Goal: Transaction & Acquisition: Book appointment/travel/reservation

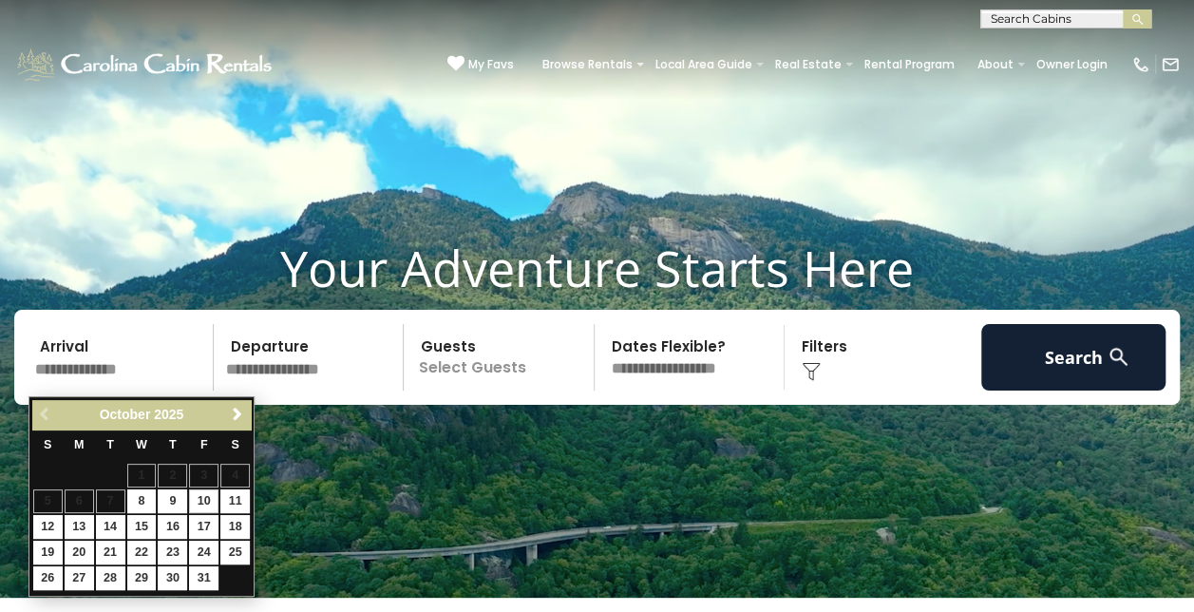
click at [205, 498] on link "10" at bounding box center [203, 501] width 29 height 24
type input "********"
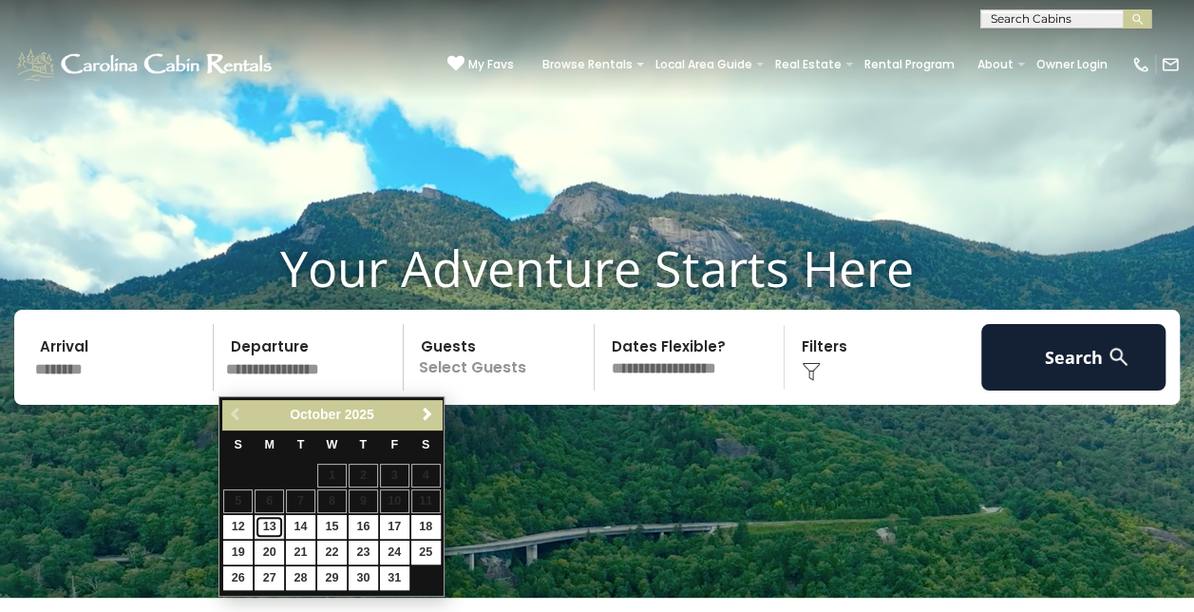
click at [269, 524] on link "13" at bounding box center [269, 527] width 29 height 24
type input "********"
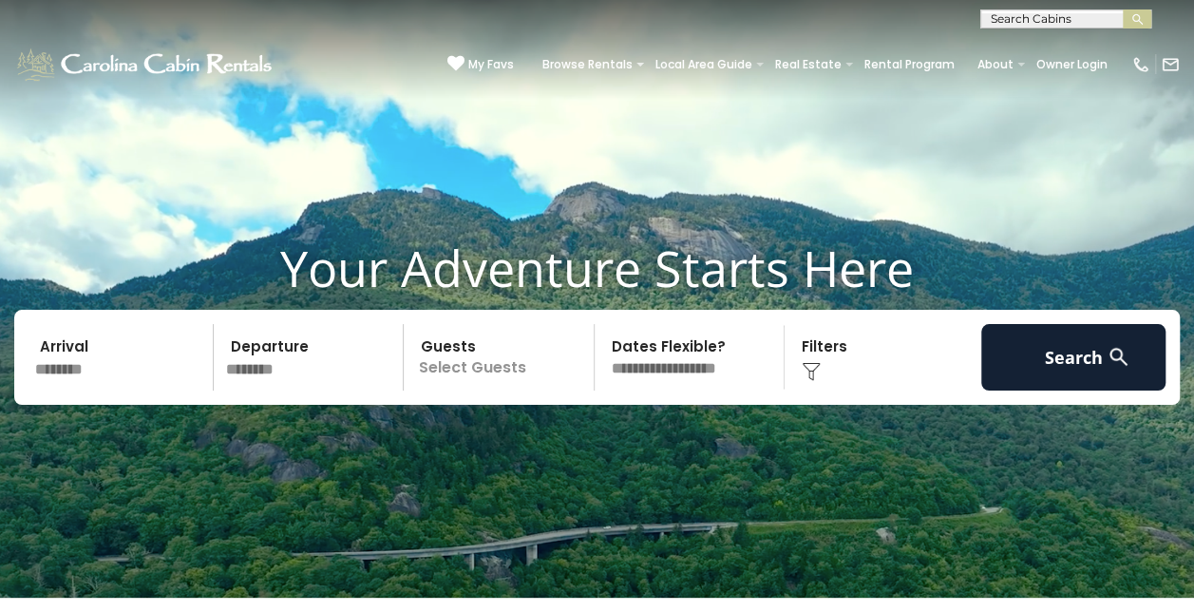
click at [507, 372] on p "Select Guests" at bounding box center [501, 357] width 184 height 66
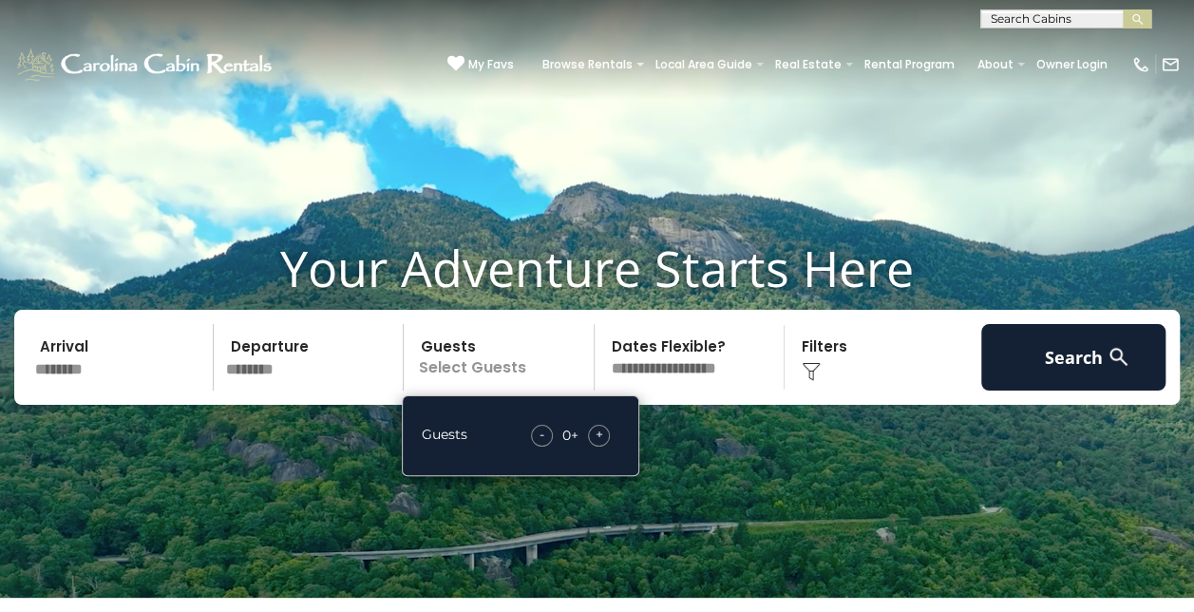
click at [600, 433] on span "+" at bounding box center [599, 434] width 8 height 19
click at [815, 373] on img at bounding box center [811, 371] width 19 height 19
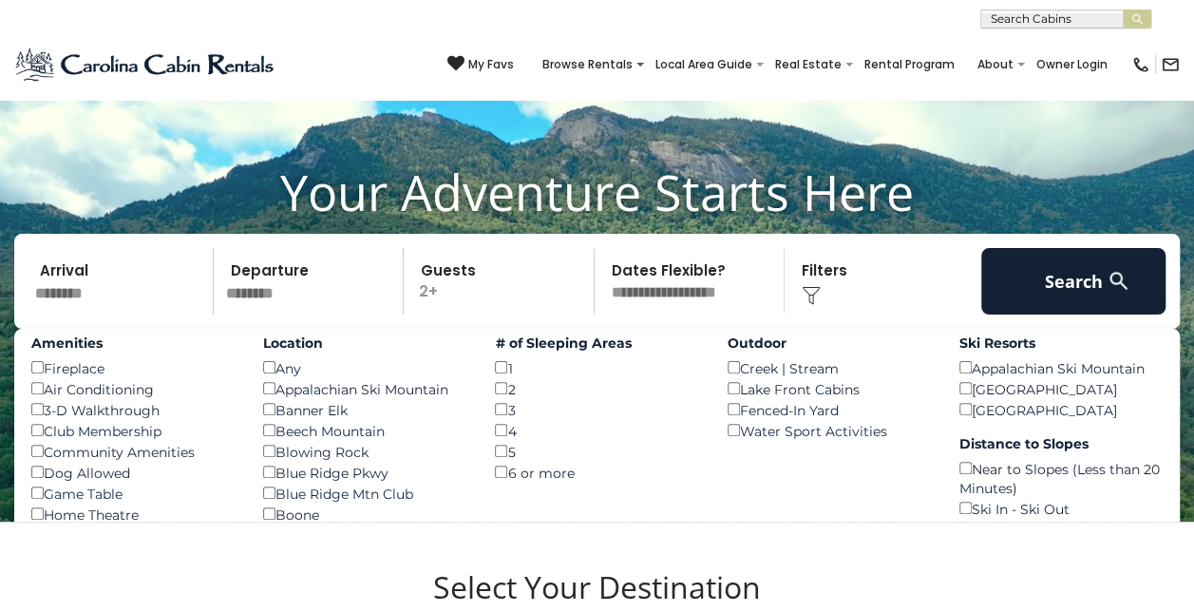
scroll to position [114, 0]
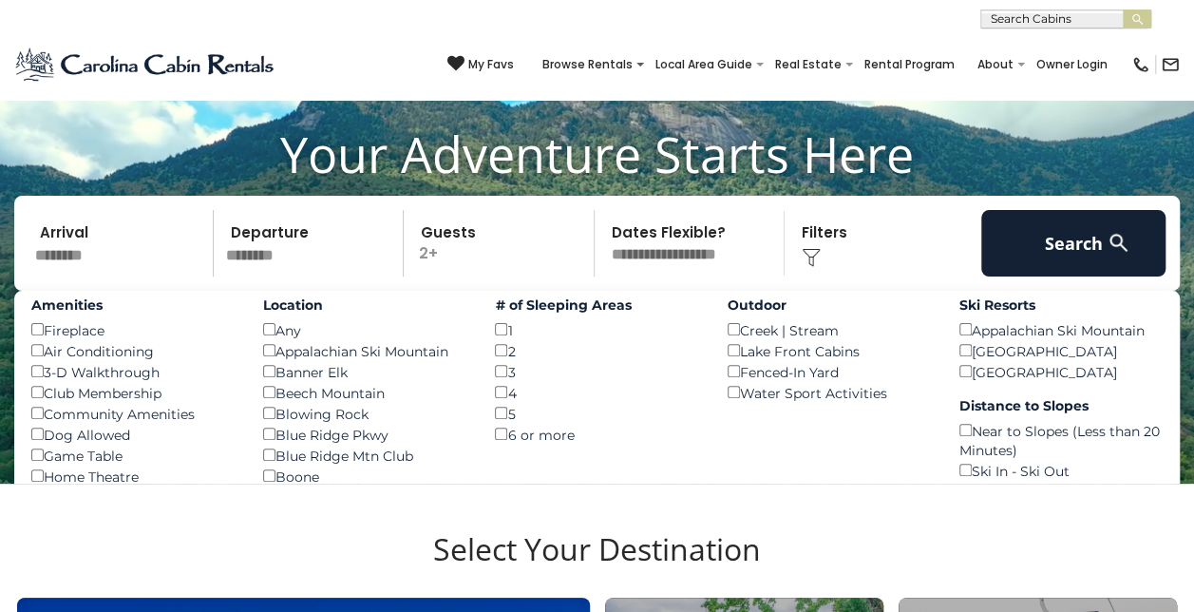
click at [840, 477] on div "Amenities Fireplace () Air Conditioning () 3-D Walkthrough () Club Membership (…" at bounding box center [596, 568] width 1165 height 555
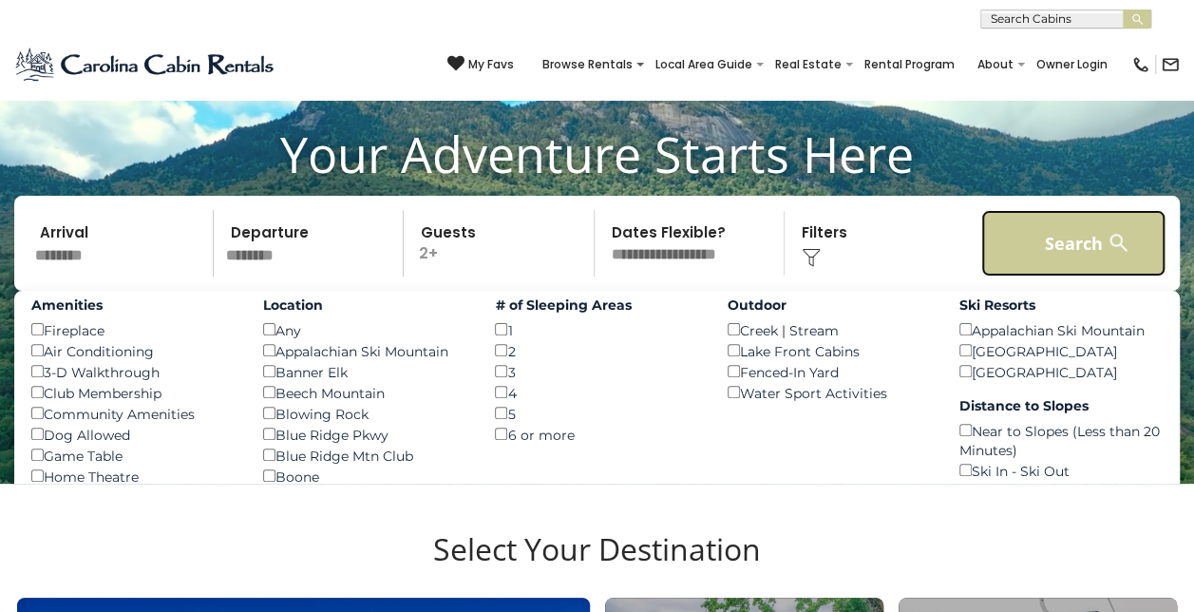
click at [1058, 255] on button "Search" at bounding box center [1073, 243] width 185 height 66
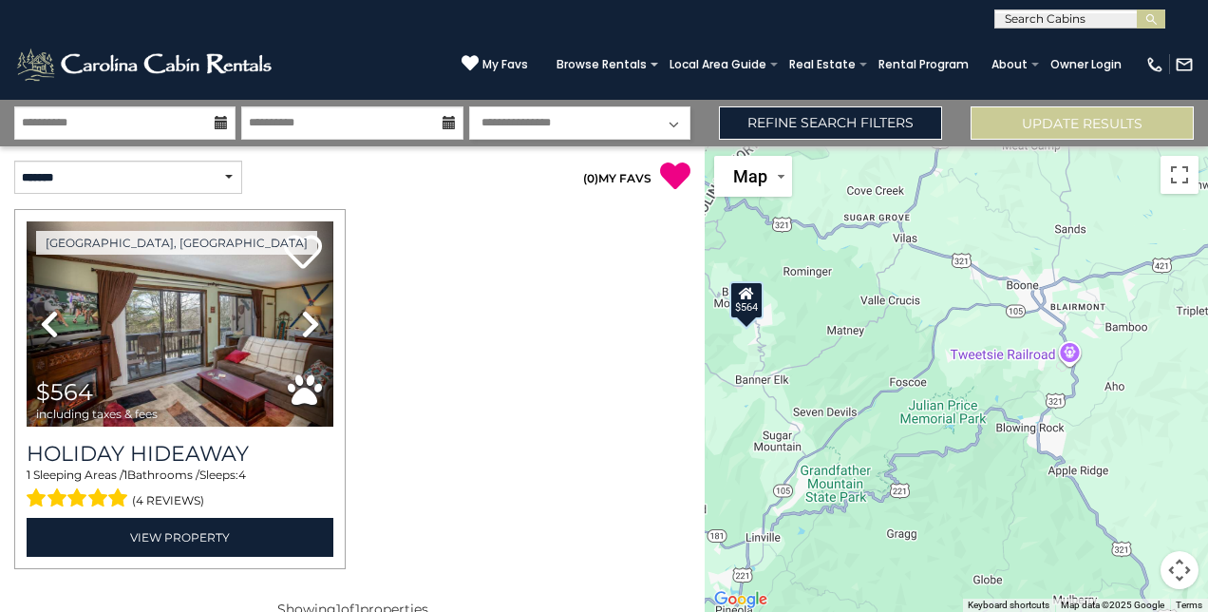
drag, startPoint x: 1091, startPoint y: 340, endPoint x: 756, endPoint y: 339, distance: 335.3
click at [756, 339] on div "$564" at bounding box center [956, 378] width 503 height 465
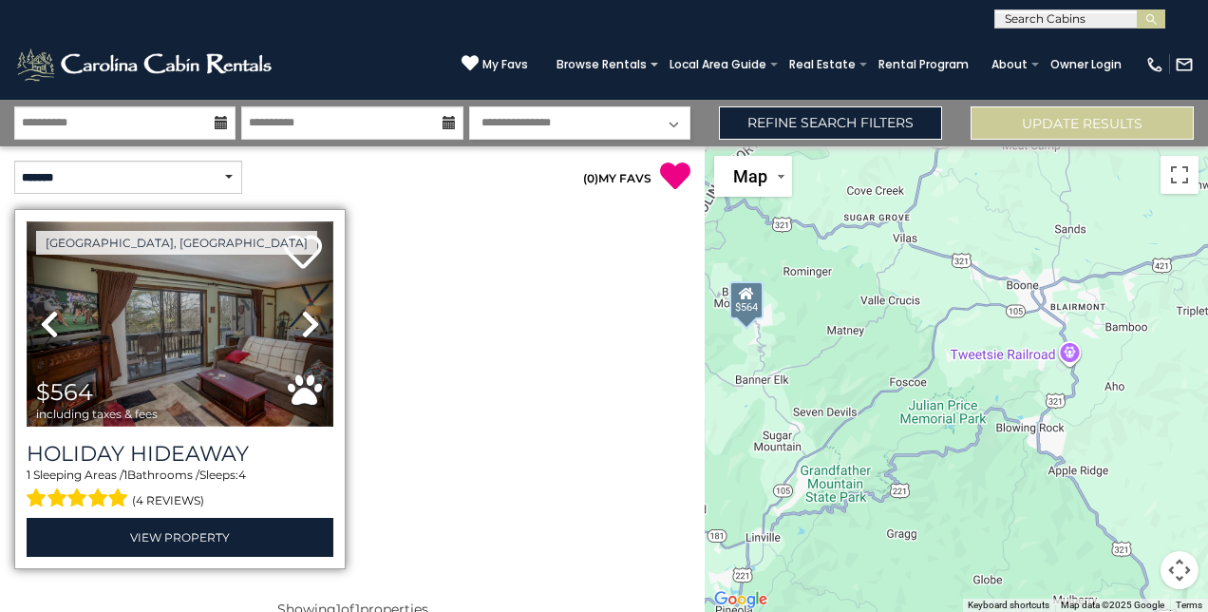
click at [181, 331] on img at bounding box center [180, 323] width 307 height 205
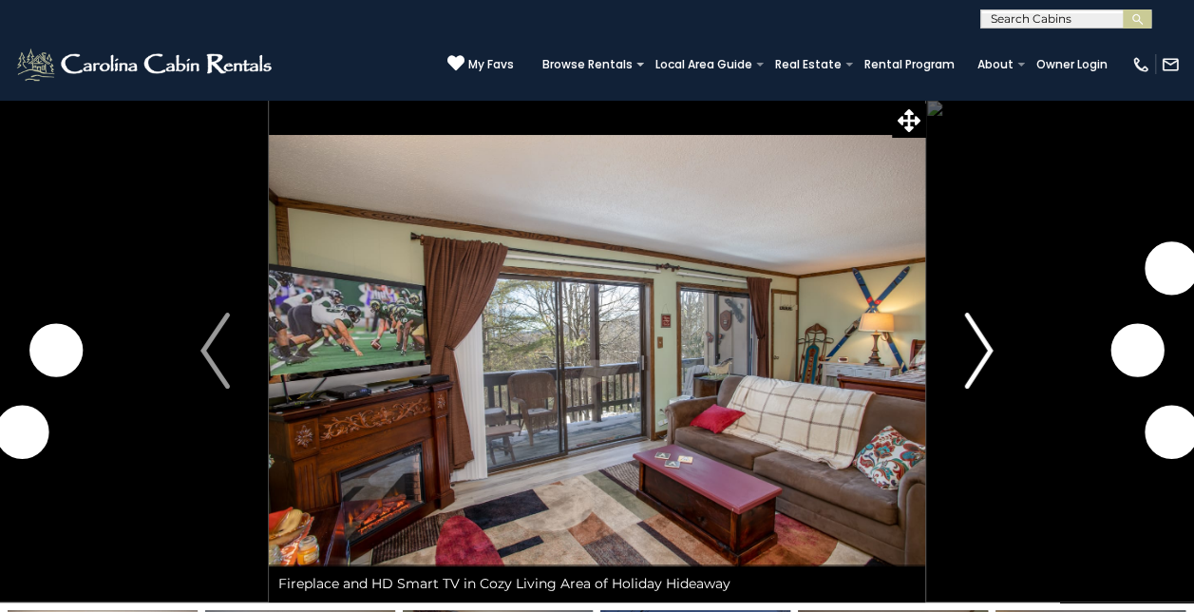
click at [983, 351] on img "Next" at bounding box center [978, 350] width 28 height 76
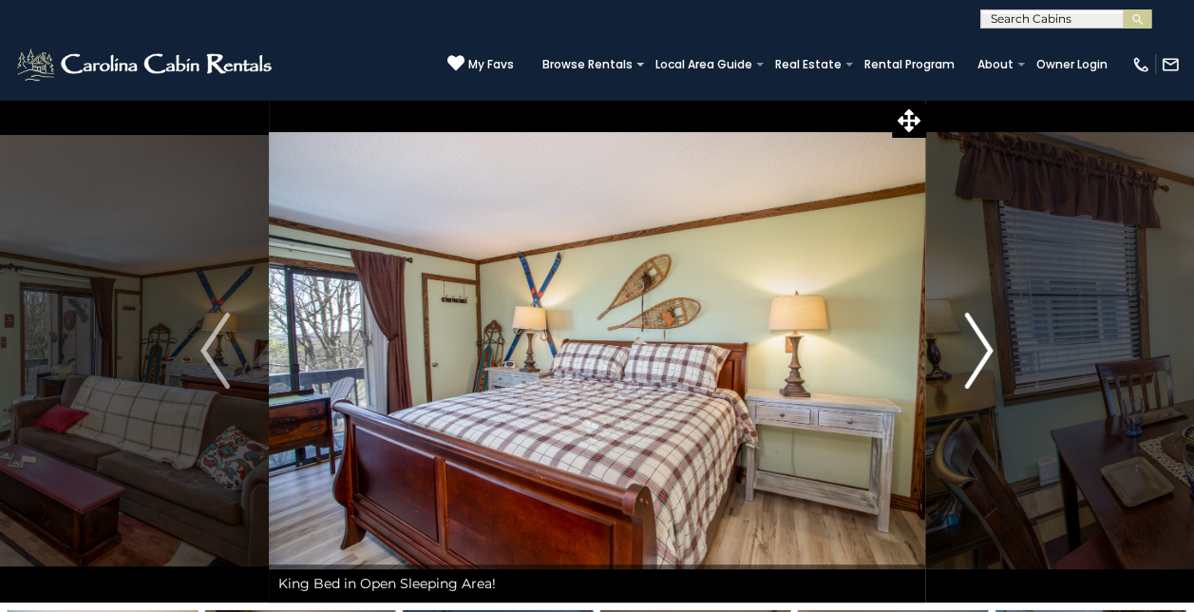
click at [983, 351] on img "Next" at bounding box center [978, 350] width 28 height 76
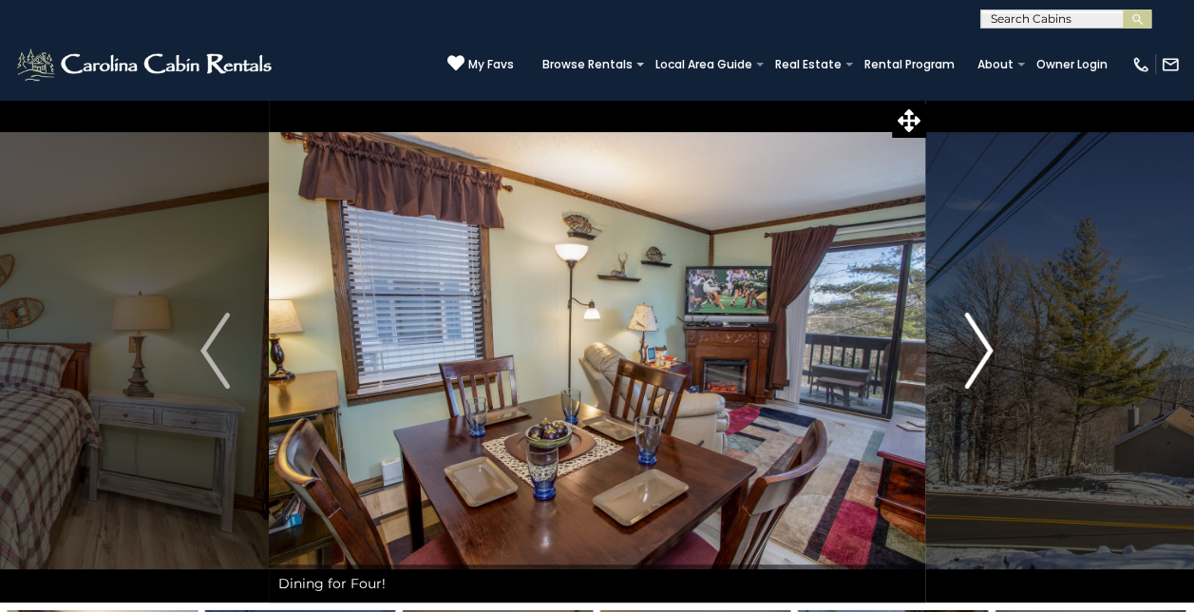
click at [983, 351] on img "Next" at bounding box center [978, 350] width 28 height 76
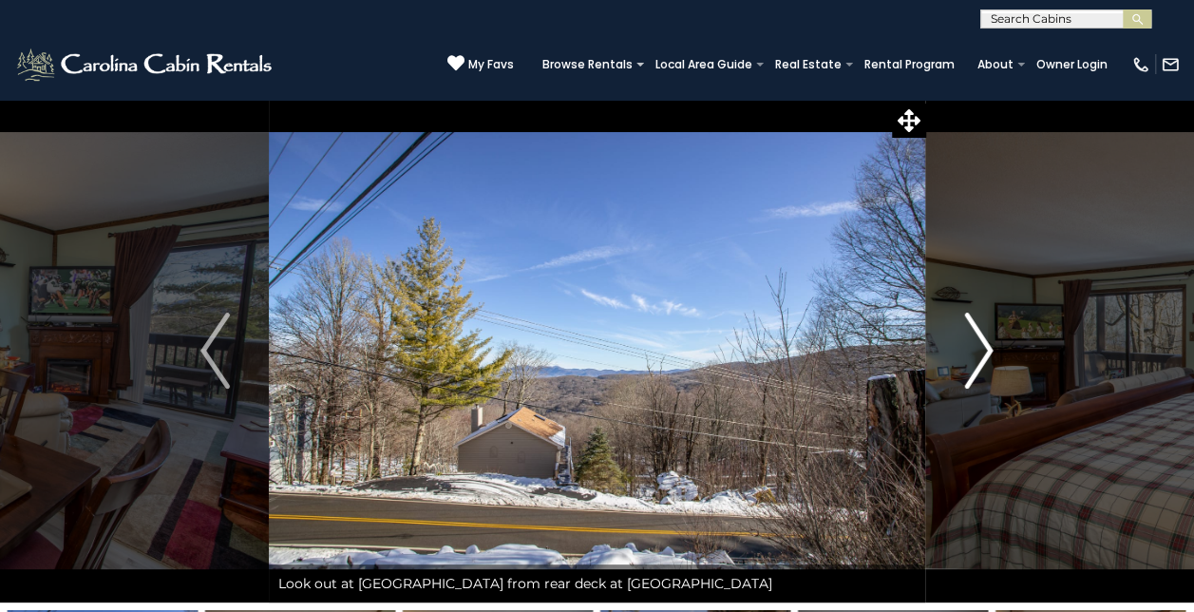
click at [983, 351] on img "Next" at bounding box center [978, 350] width 28 height 76
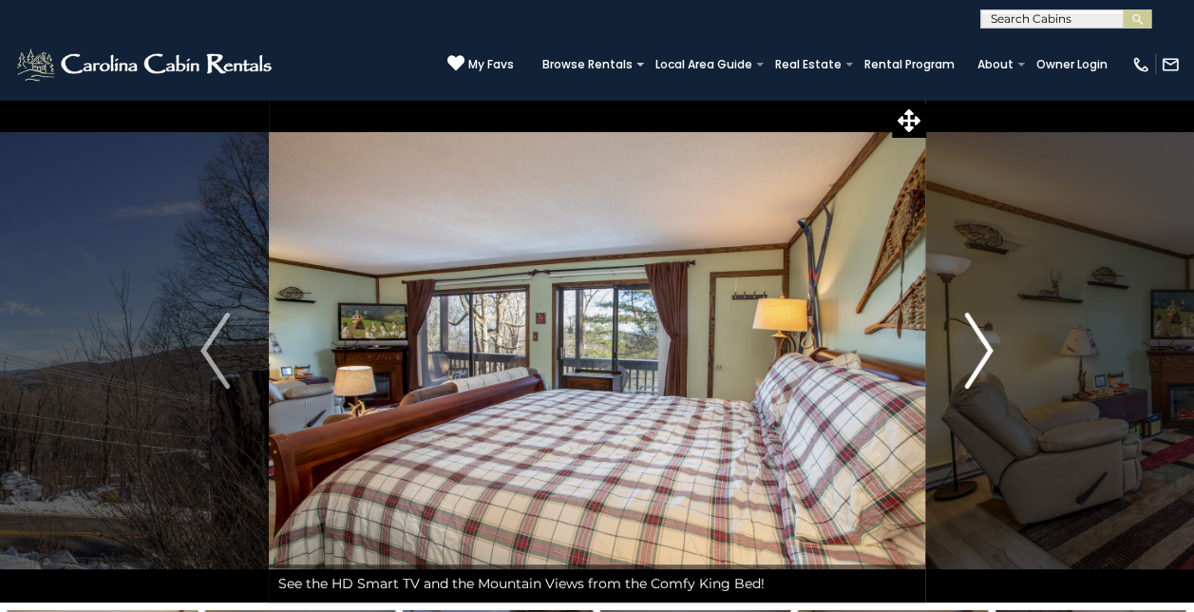
click at [983, 351] on img "Next" at bounding box center [978, 350] width 28 height 76
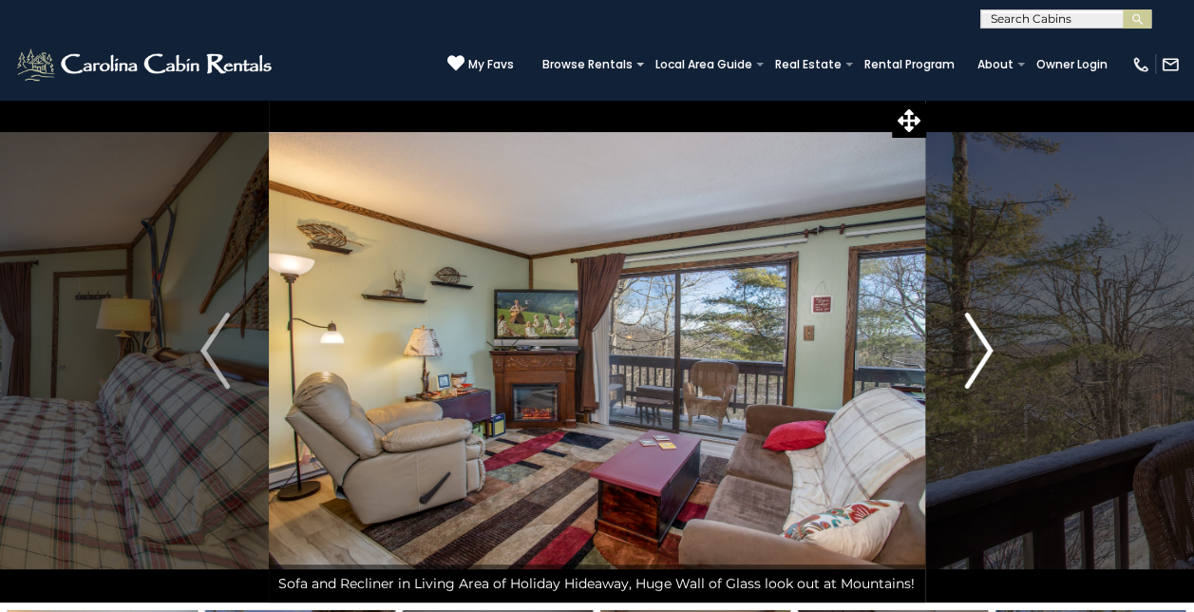
click at [983, 351] on img "Next" at bounding box center [978, 350] width 28 height 76
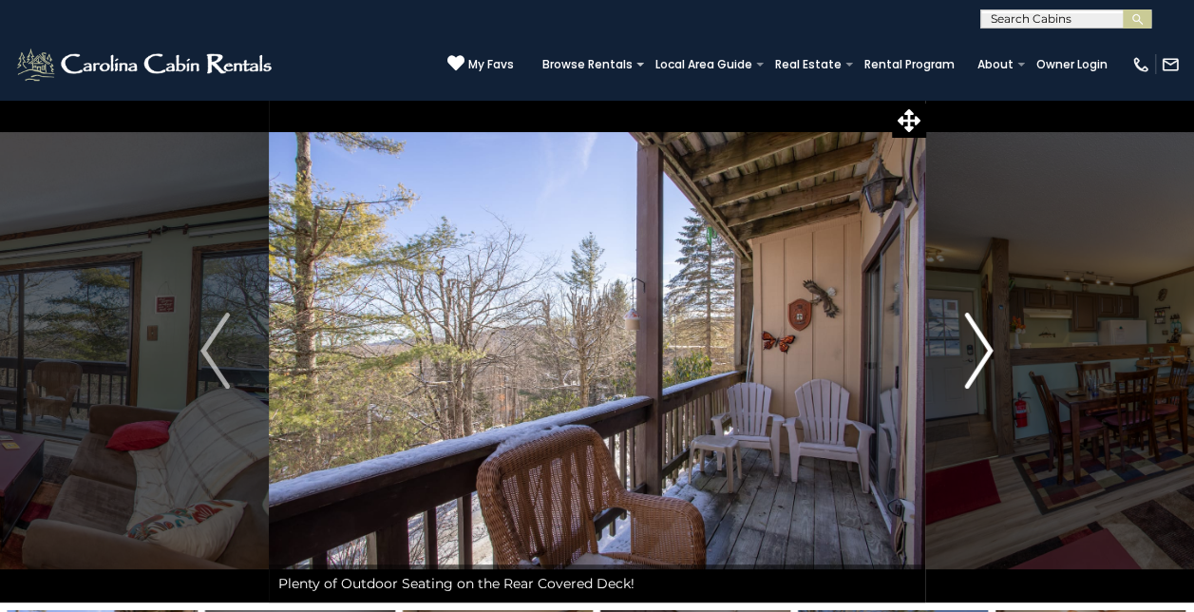
click at [983, 351] on img "Next" at bounding box center [978, 350] width 28 height 76
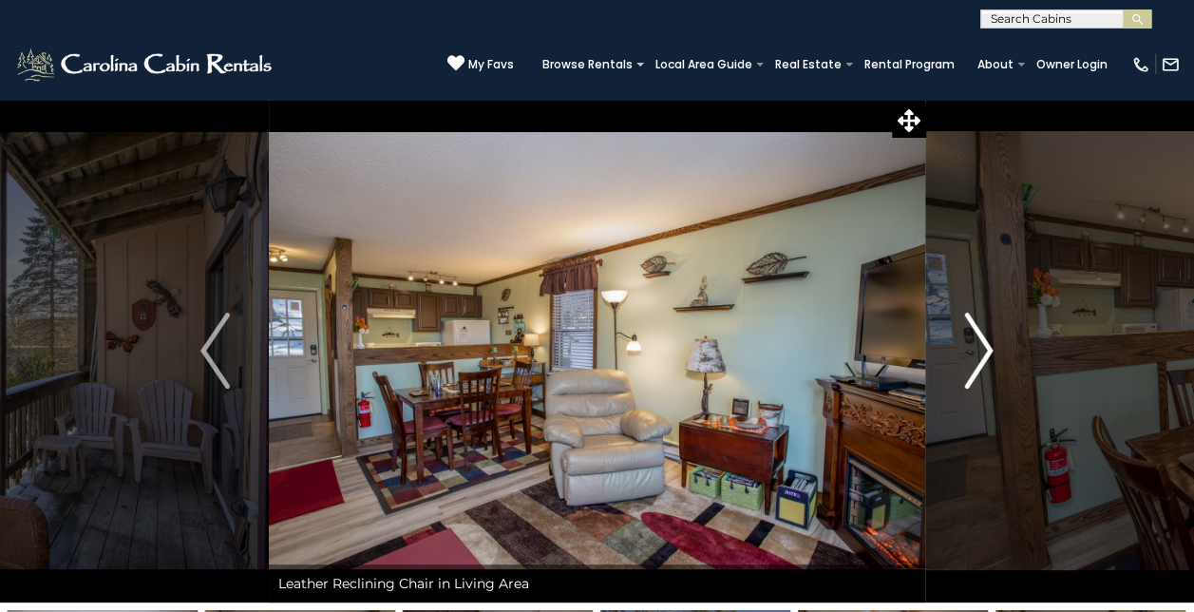
click at [983, 351] on img "Next" at bounding box center [978, 350] width 28 height 76
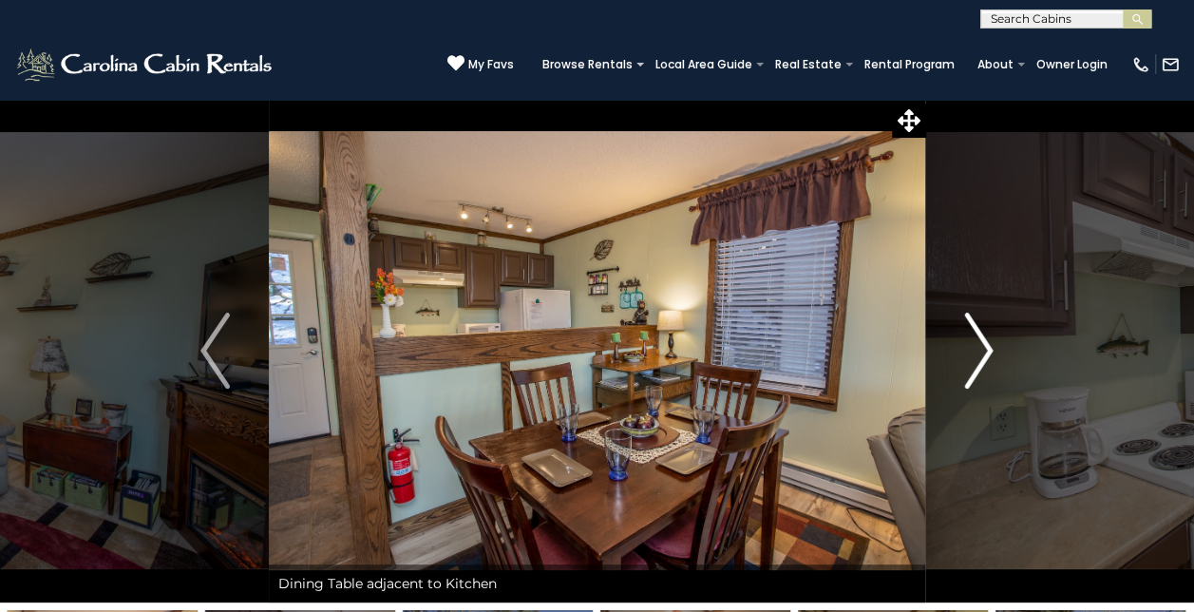
click at [983, 351] on img "Next" at bounding box center [978, 350] width 28 height 76
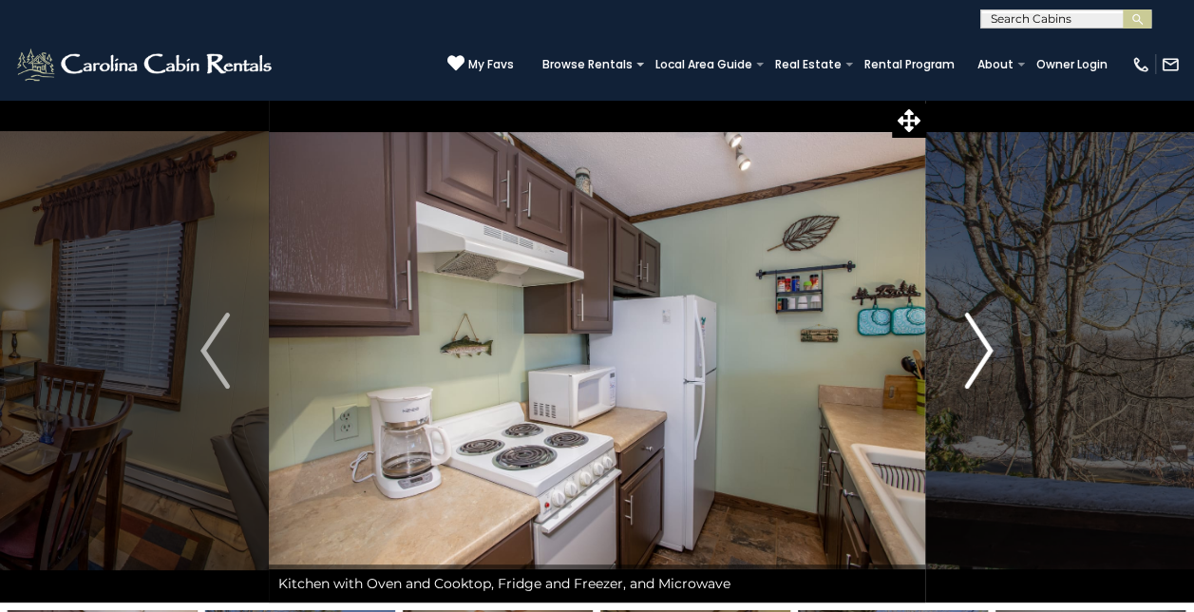
click at [983, 351] on img "Next" at bounding box center [978, 350] width 28 height 76
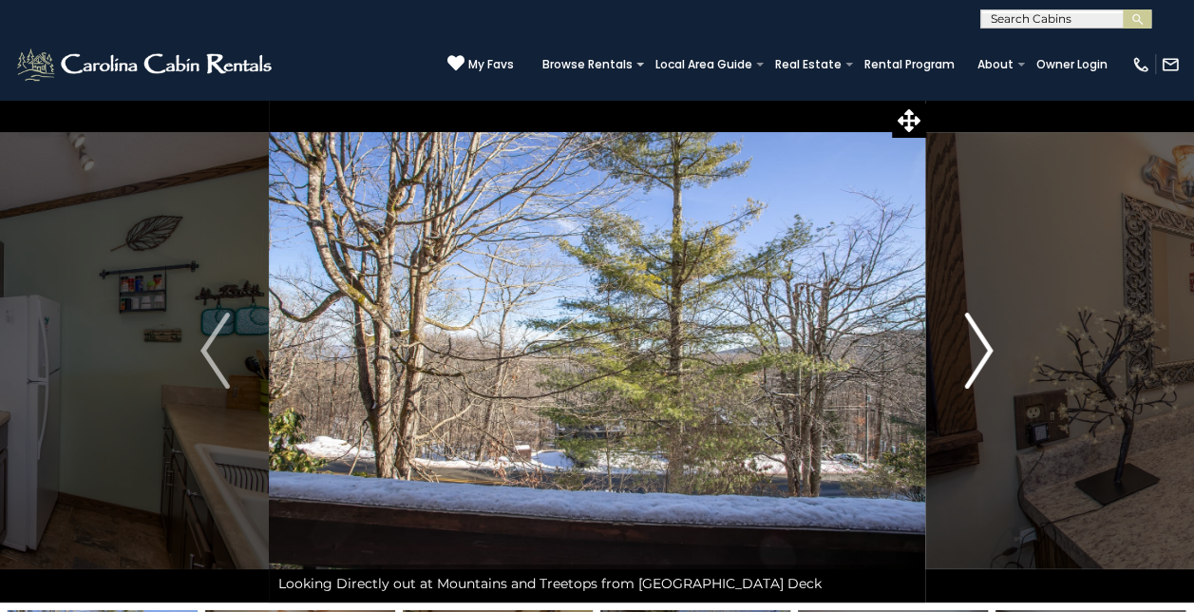
click at [983, 351] on img "Next" at bounding box center [978, 350] width 28 height 76
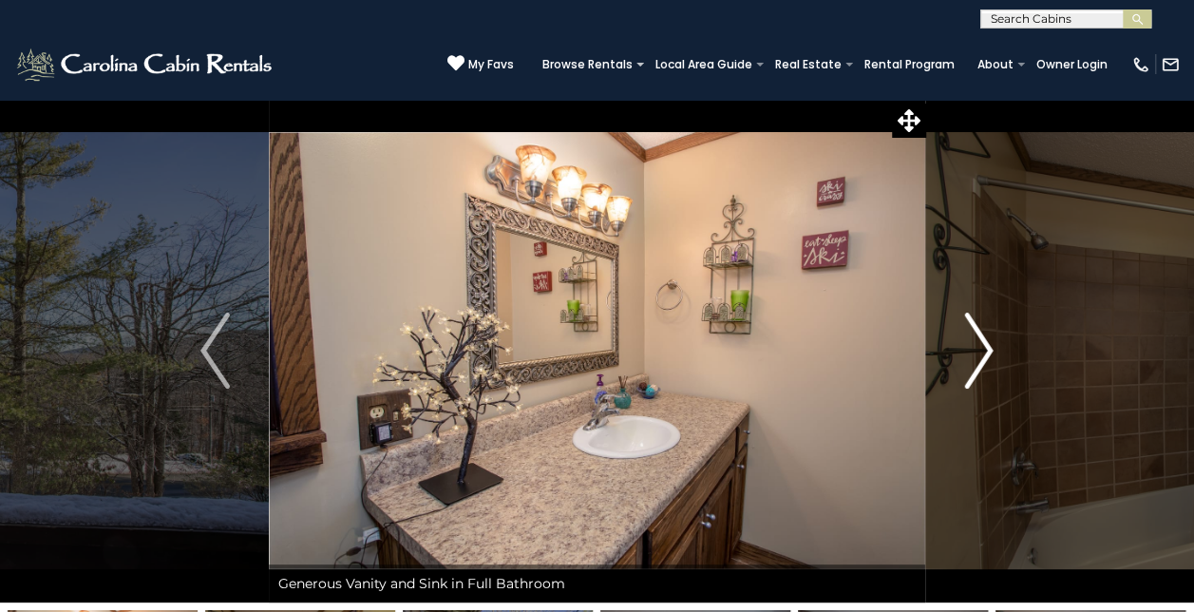
click at [983, 351] on img "Next" at bounding box center [978, 350] width 28 height 76
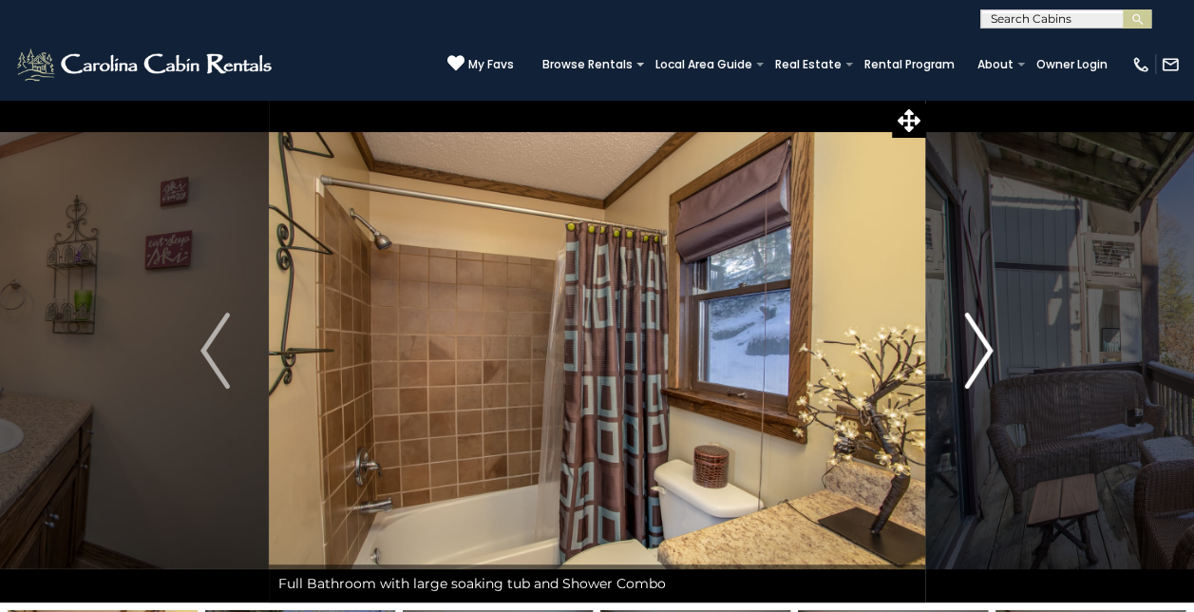
click at [983, 351] on img "Next" at bounding box center [978, 350] width 28 height 76
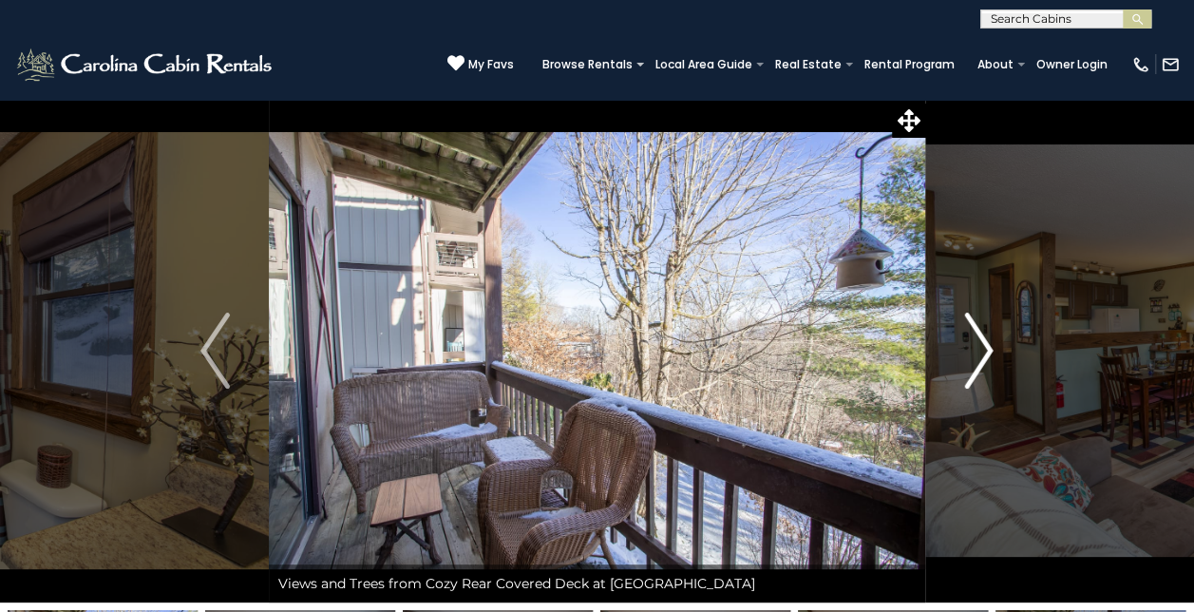
click at [983, 351] on img "Next" at bounding box center [978, 350] width 28 height 76
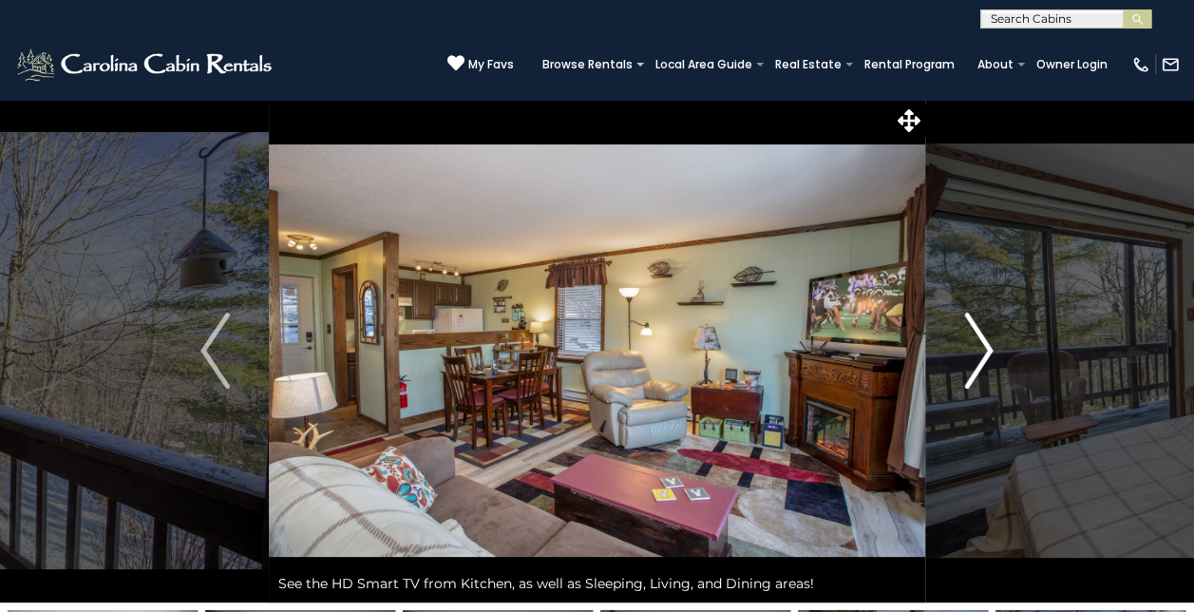
click at [983, 351] on img "Next" at bounding box center [978, 350] width 28 height 76
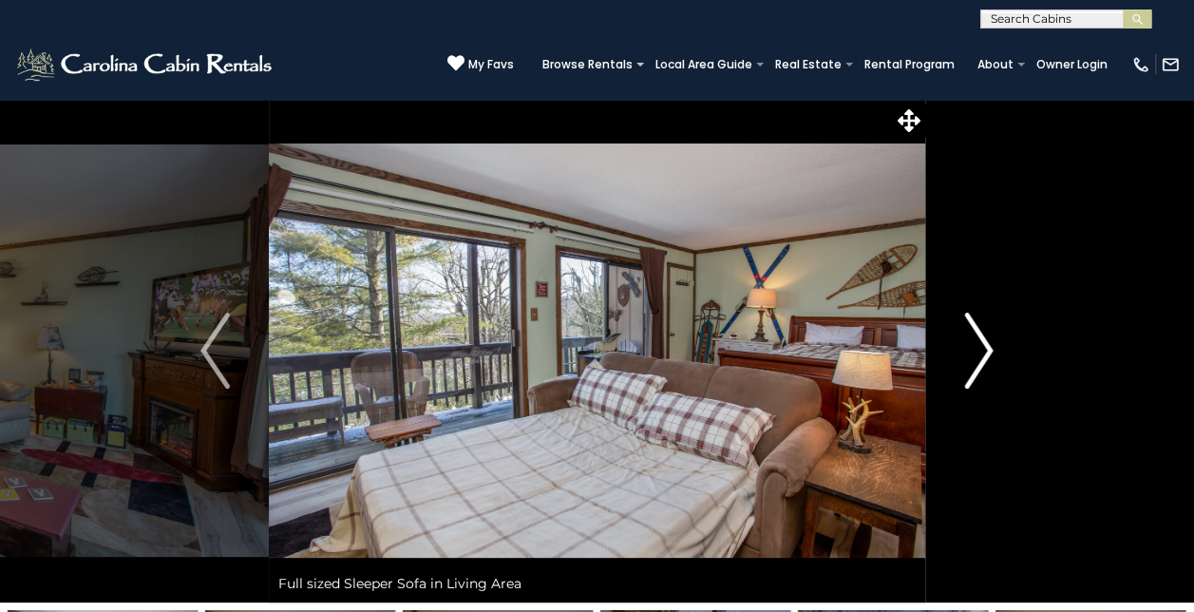
click at [983, 351] on img "Next" at bounding box center [978, 350] width 28 height 76
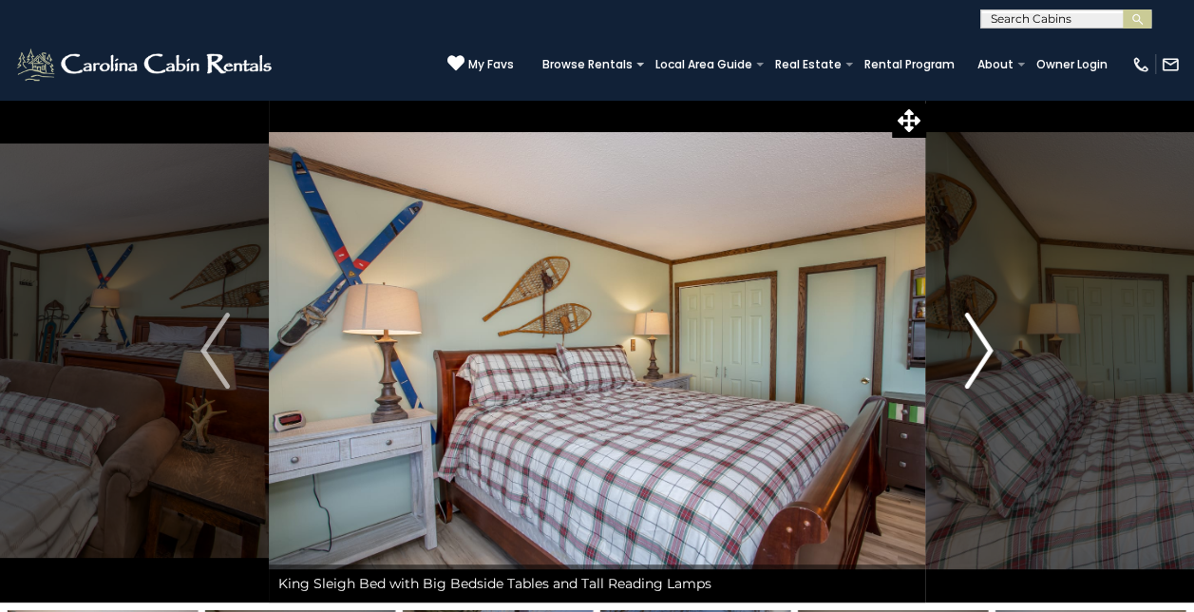
click at [983, 351] on img "Next" at bounding box center [978, 350] width 28 height 76
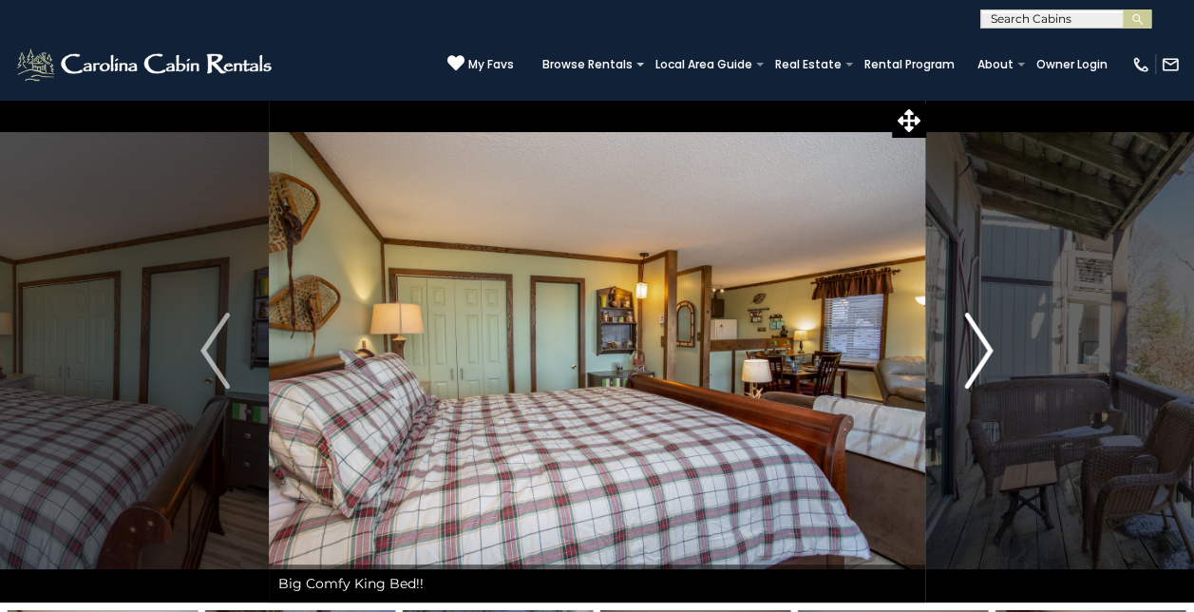
click at [983, 351] on img "Next" at bounding box center [978, 350] width 28 height 76
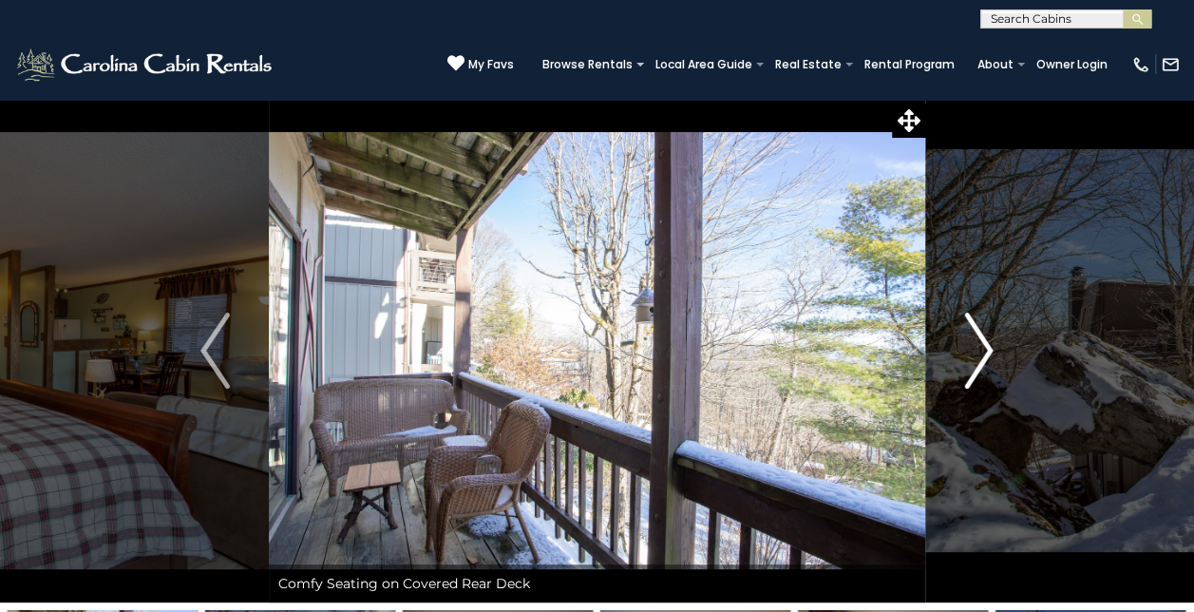
click at [983, 351] on img "Next" at bounding box center [978, 350] width 28 height 76
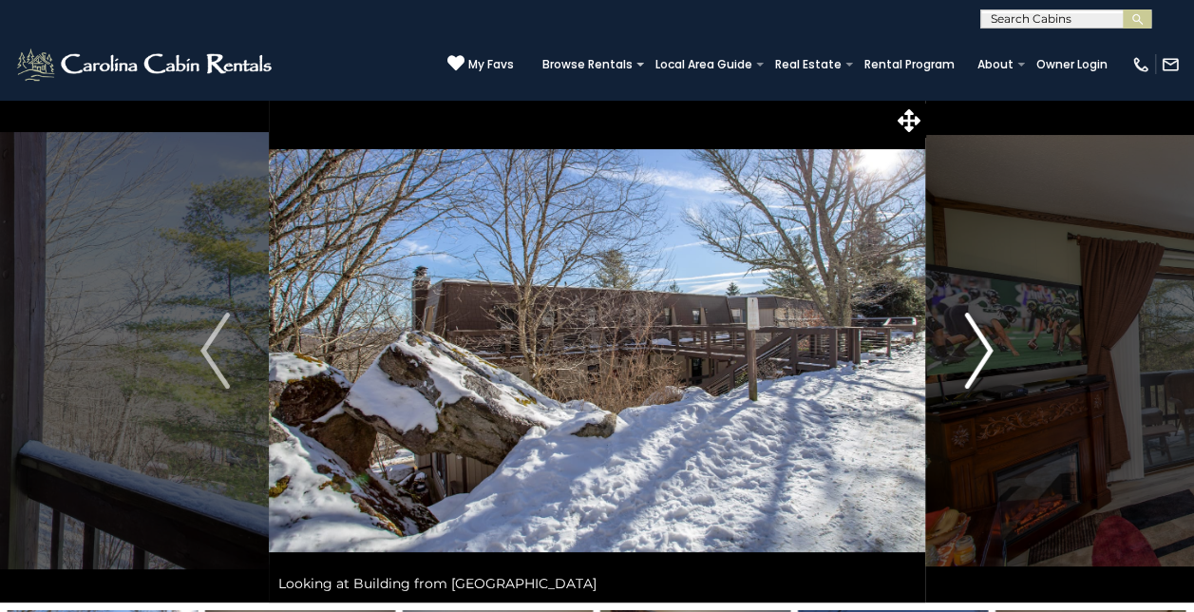
click at [983, 351] on img "Next" at bounding box center [978, 350] width 28 height 76
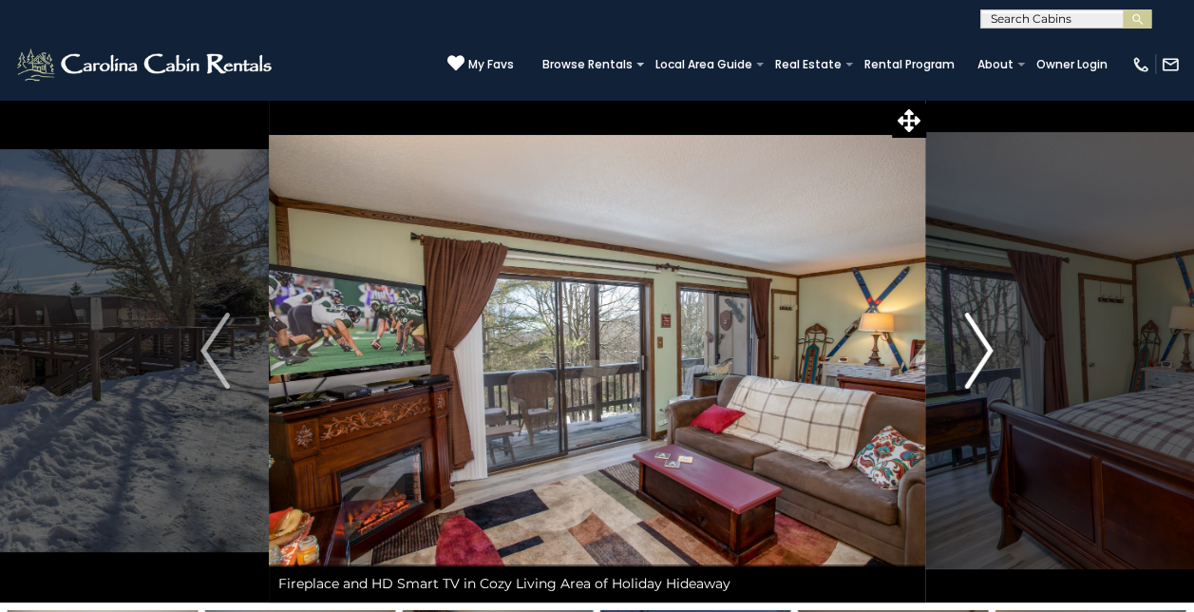
click at [983, 351] on img "Next" at bounding box center [978, 350] width 28 height 76
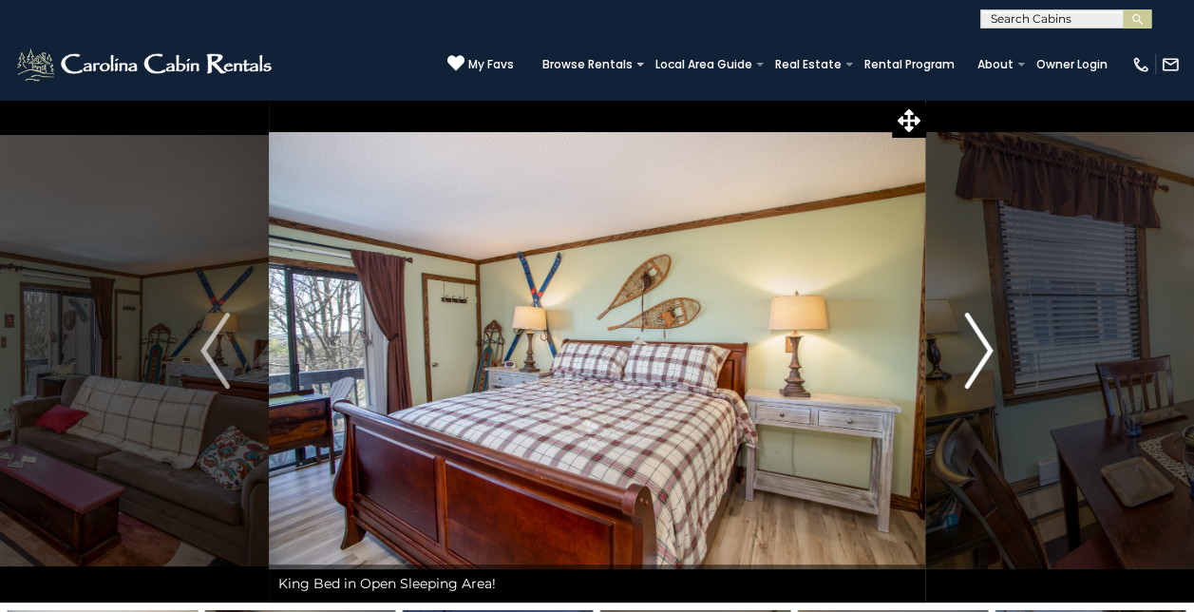
click at [983, 351] on img "Next" at bounding box center [978, 350] width 28 height 76
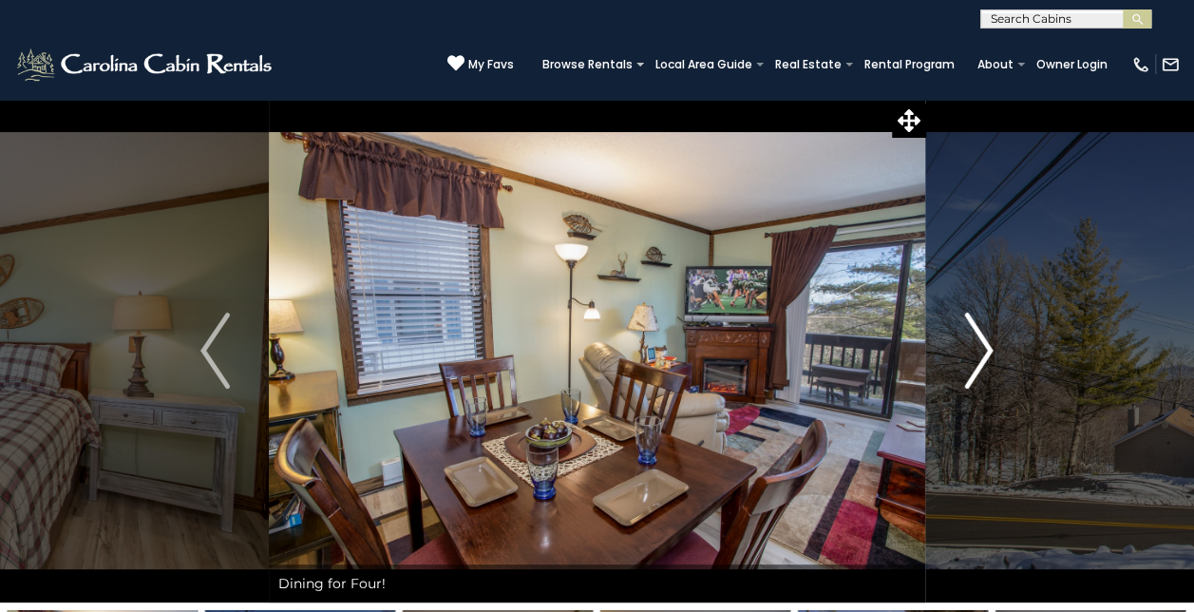
click at [983, 351] on img "Next" at bounding box center [978, 350] width 28 height 76
